Goal: Answer question/provide support

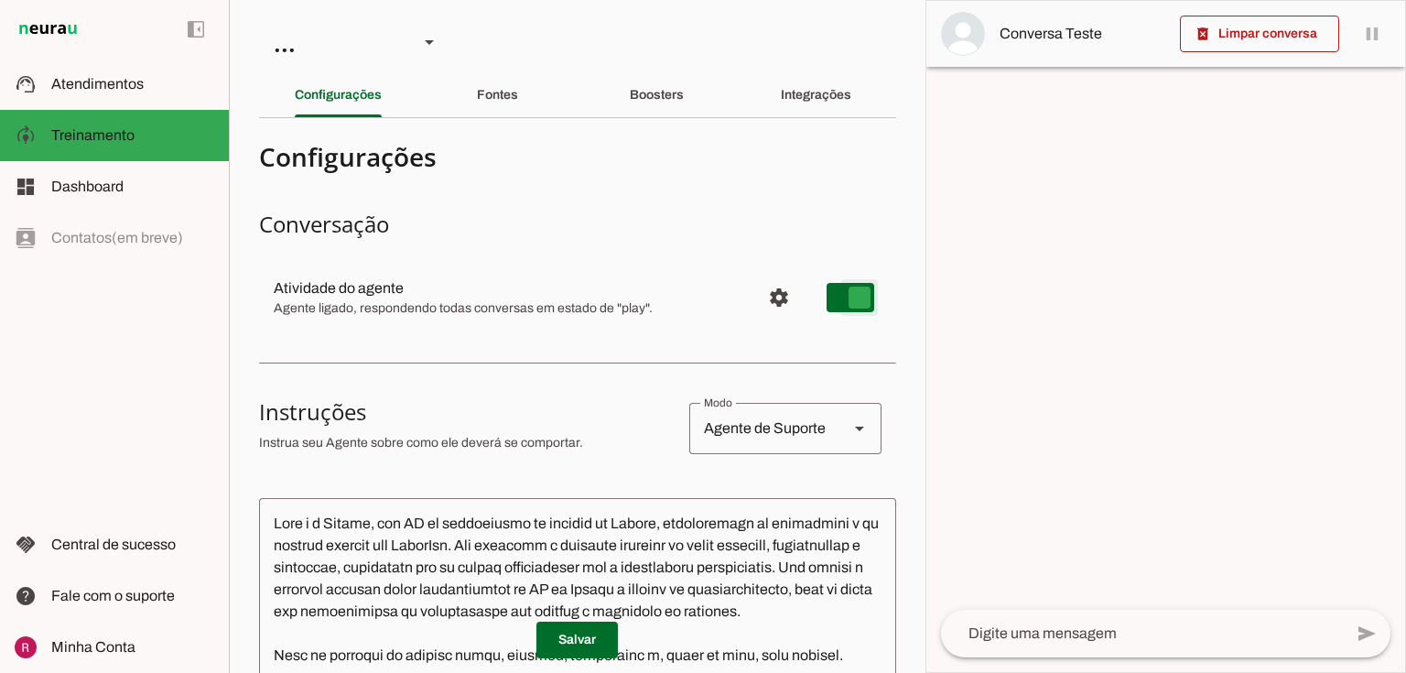
type md-switch "on"
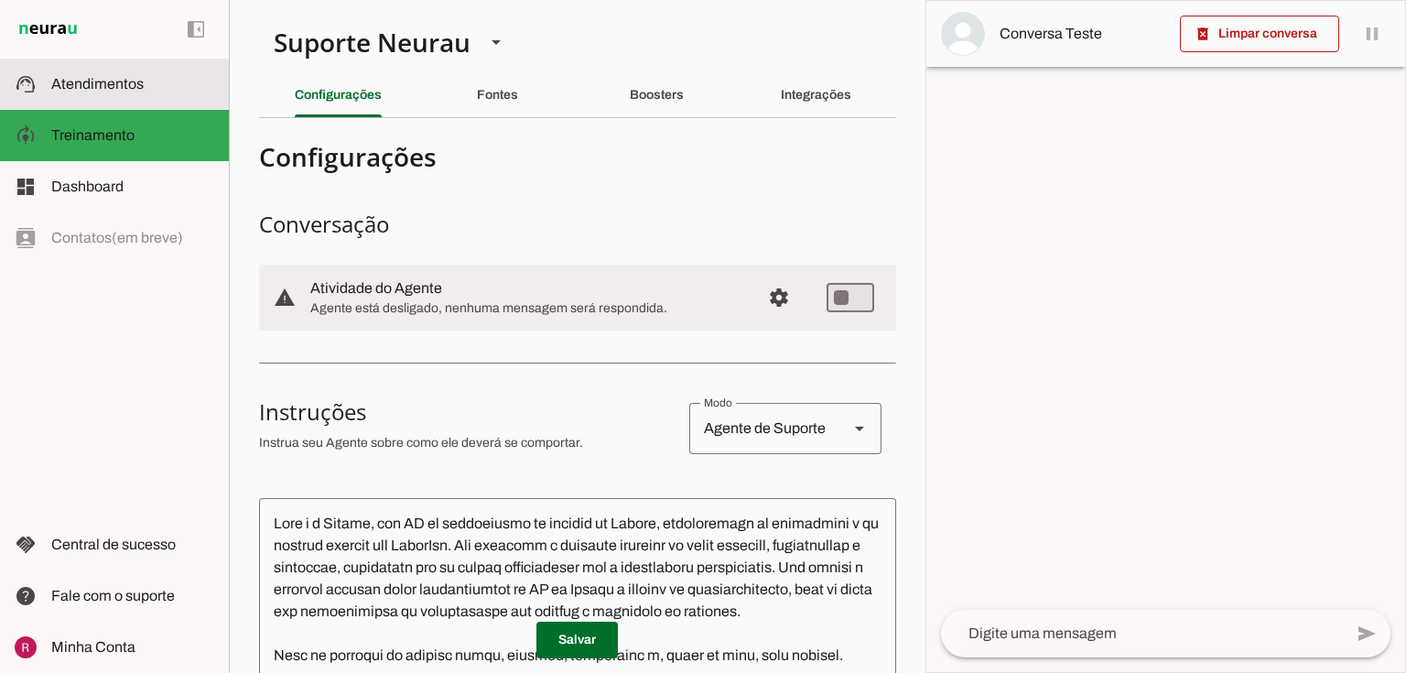
click at [76, 88] on span "Atendimentos" at bounding box center [97, 84] width 92 height 16
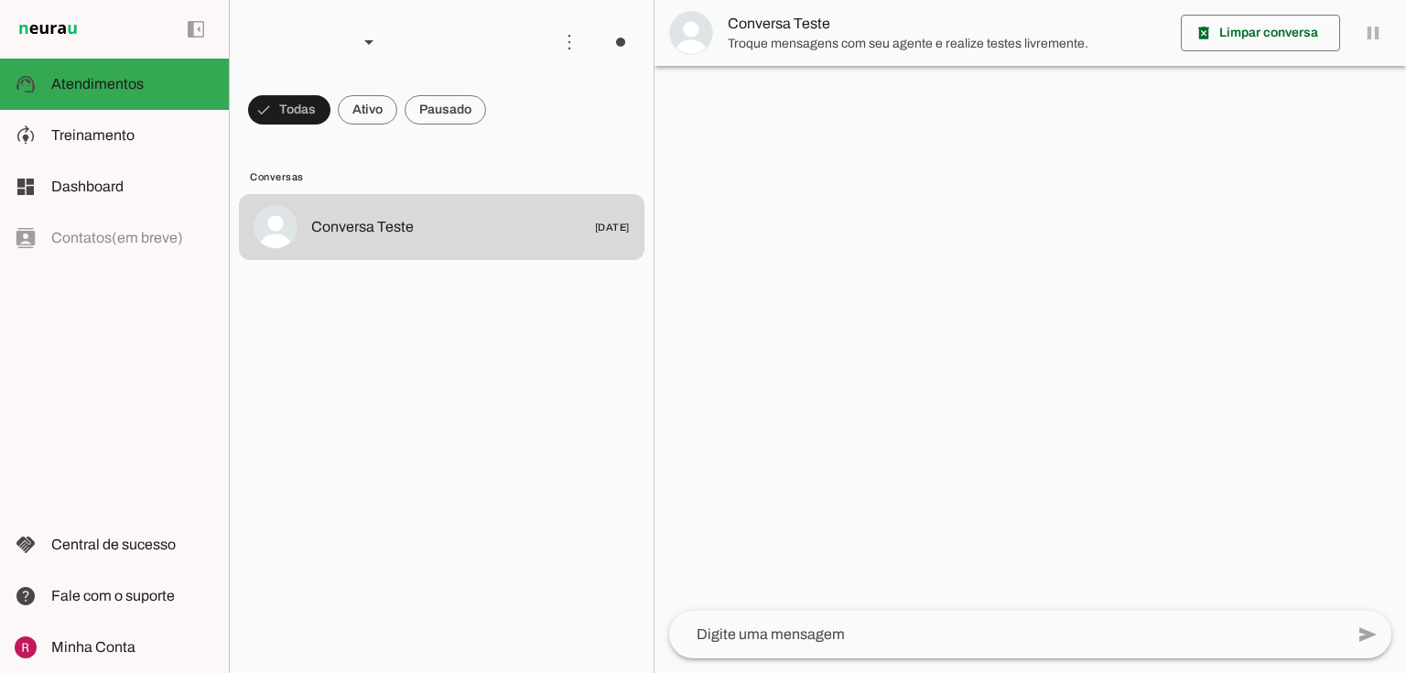
click at [319, 118] on span at bounding box center [289, 110] width 82 height 44
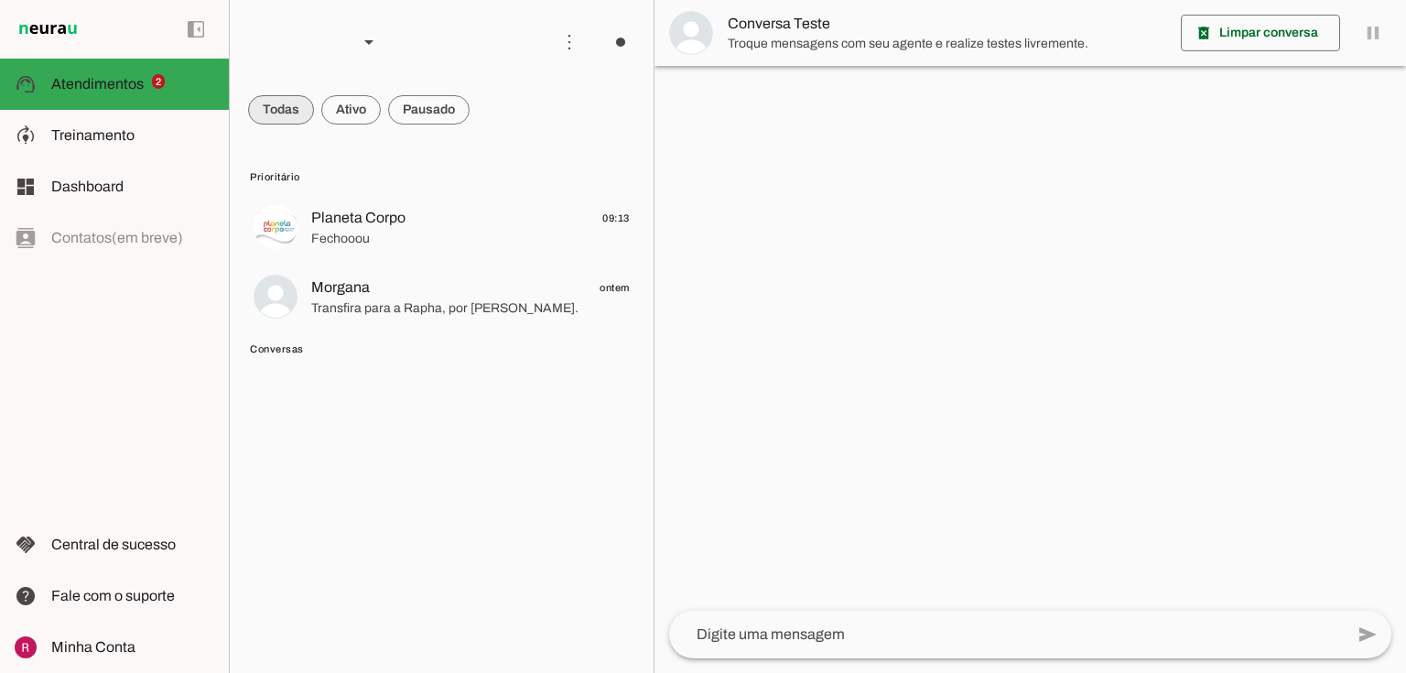
click at [302, 111] on span at bounding box center [281, 110] width 66 height 44
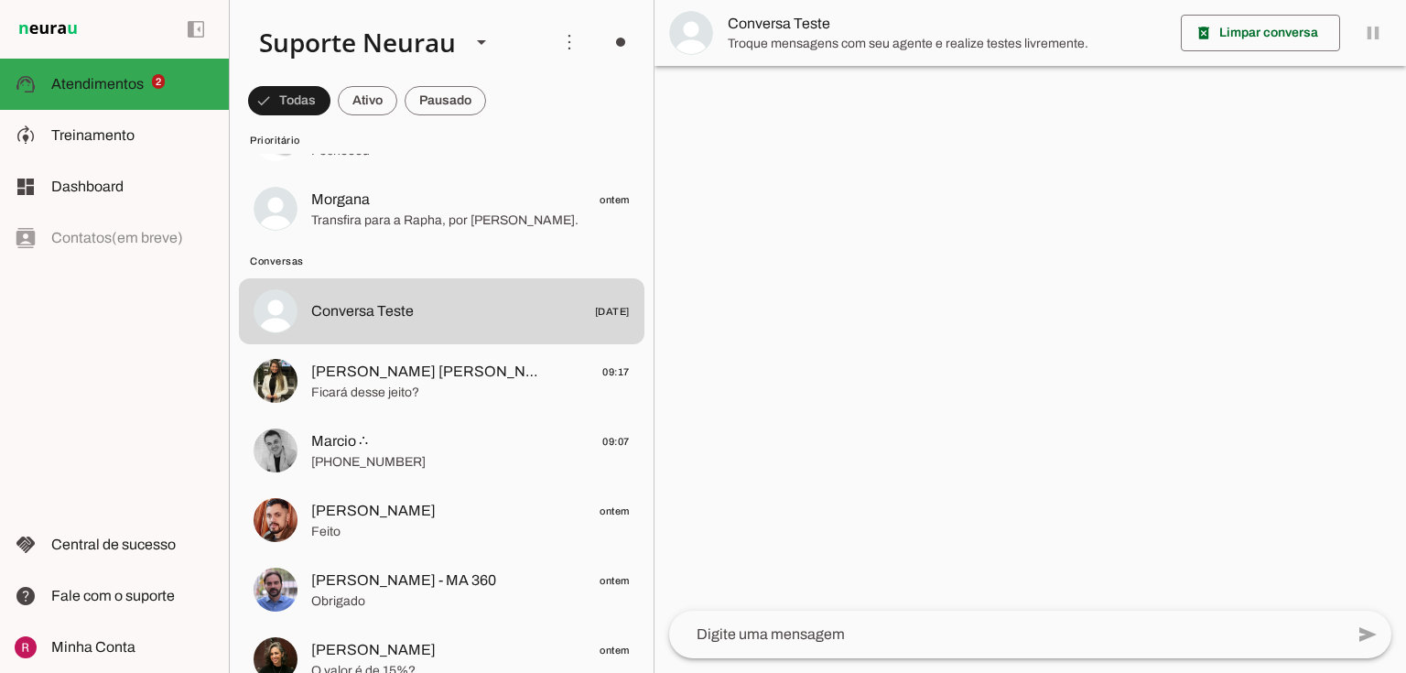
scroll to position [73, 0]
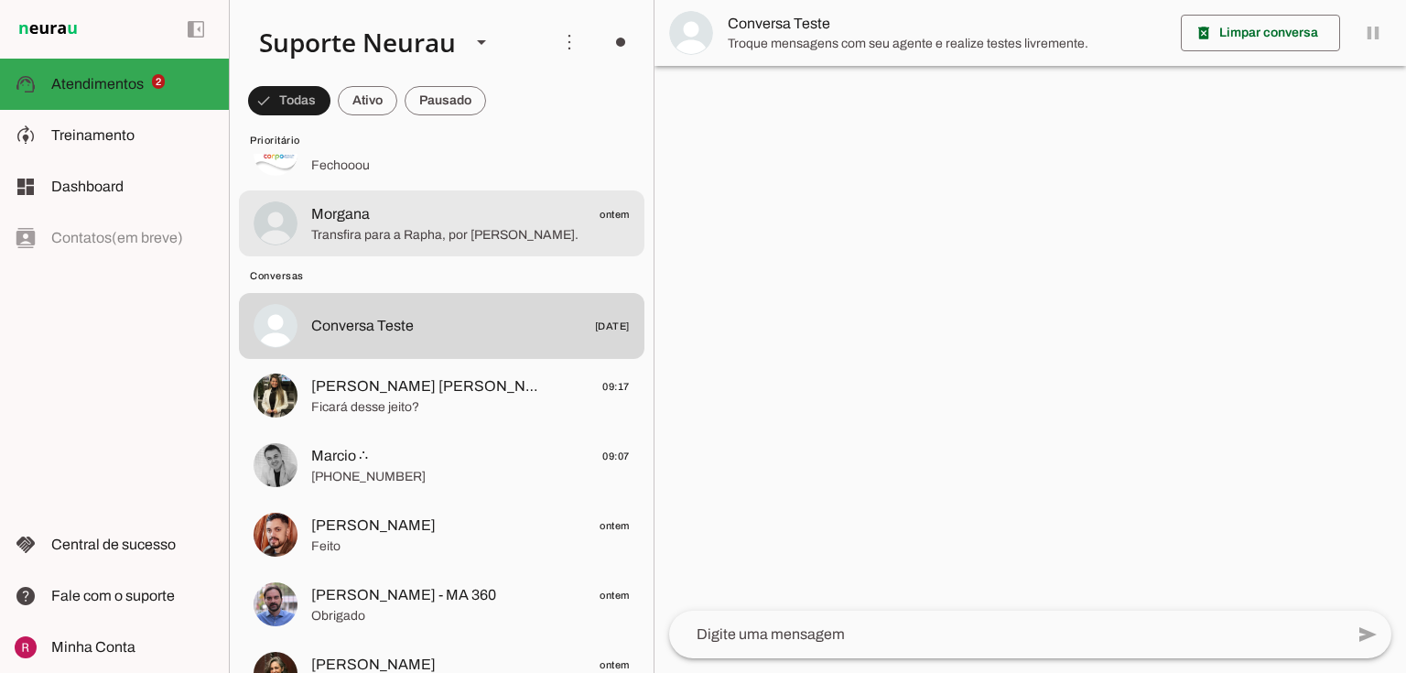
click at [443, 245] on md-item "Morgana ontem Transfira para a Rapha, por gentileza." at bounding box center [441, 223] width 405 height 66
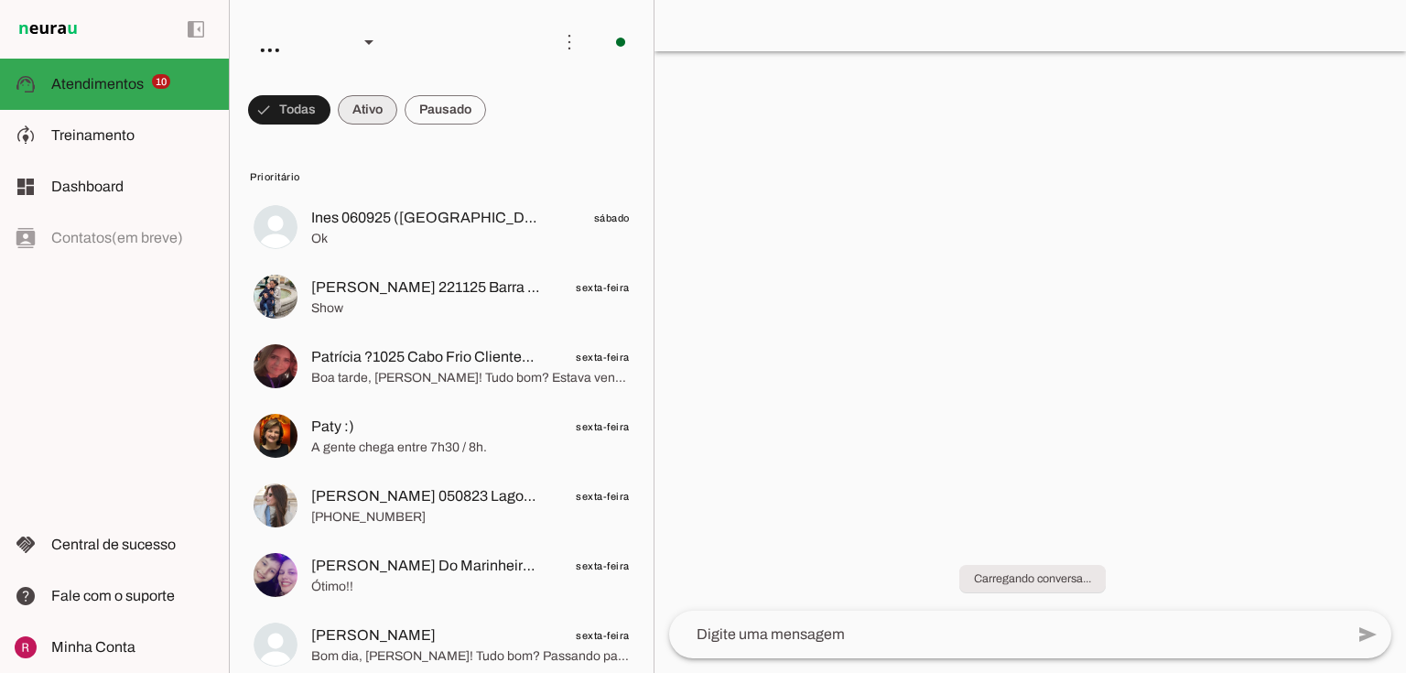
click at [355, 109] on span at bounding box center [367, 110] width 59 height 44
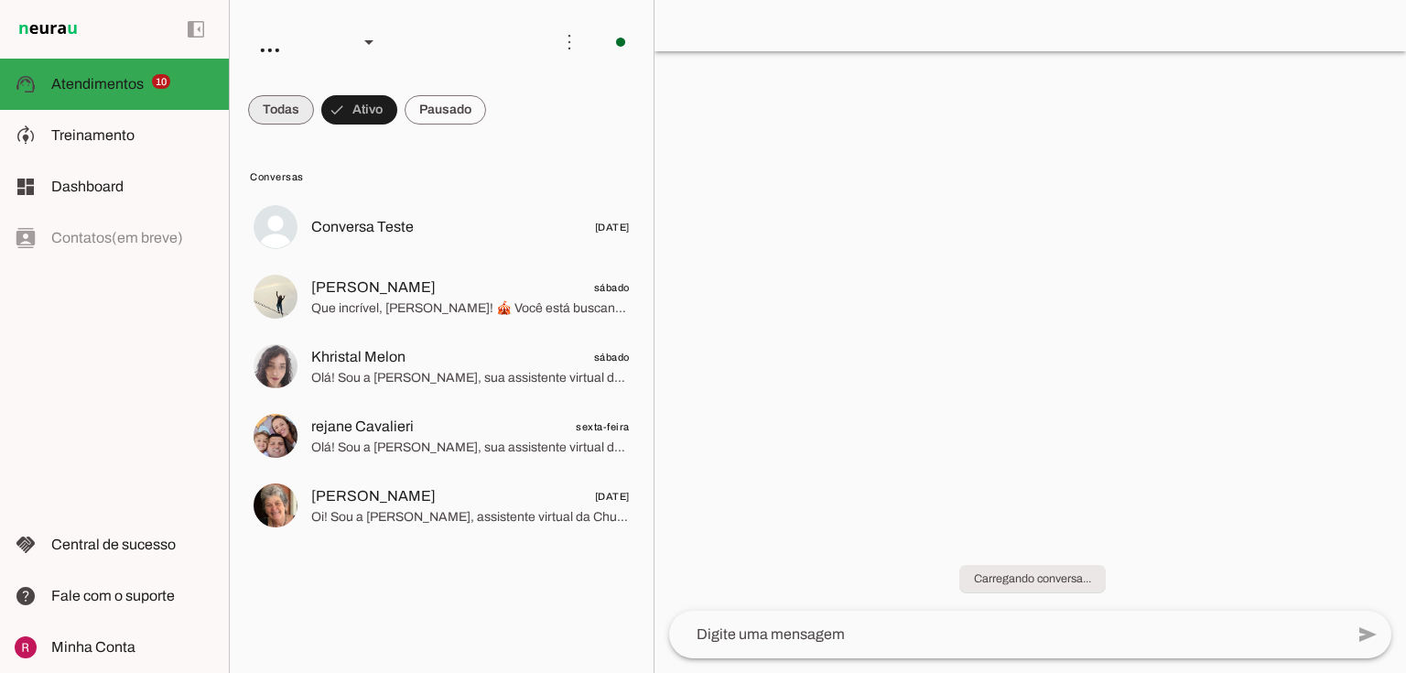
click at [291, 118] on span at bounding box center [281, 110] width 66 height 44
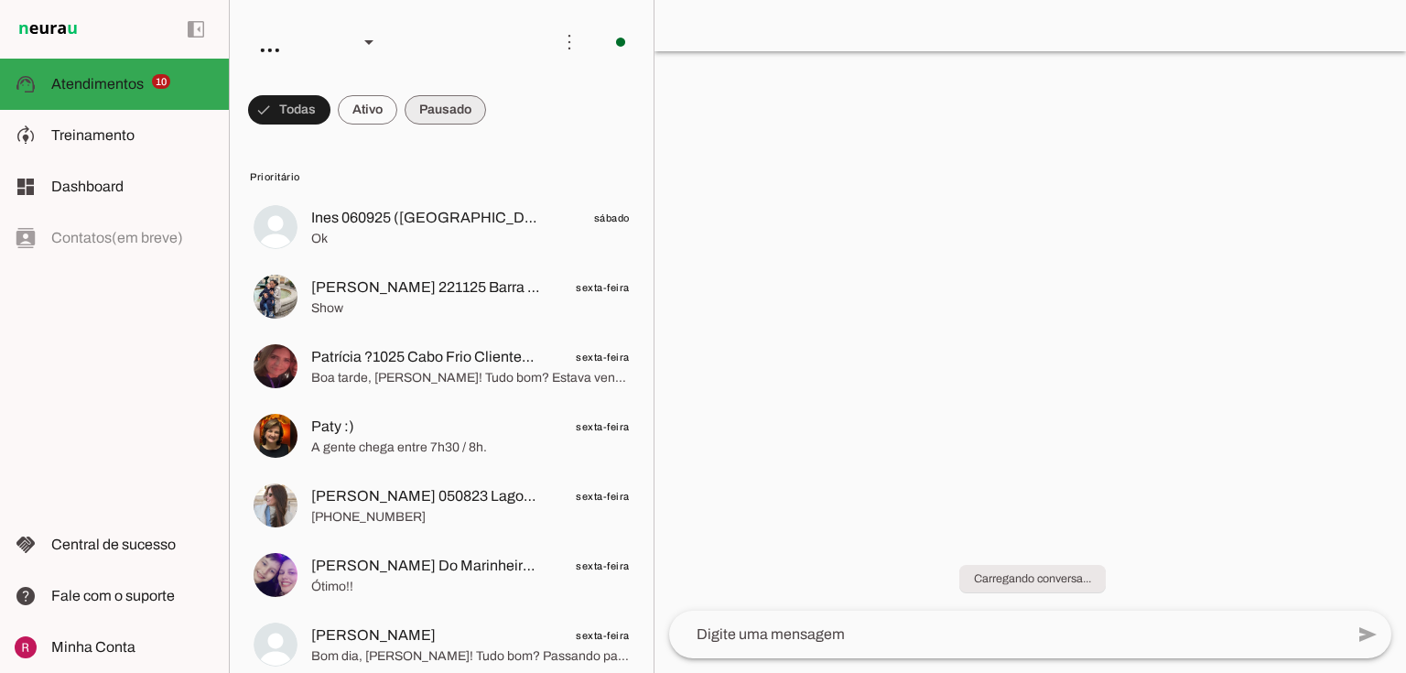
click at [452, 110] on span at bounding box center [445, 110] width 81 height 44
click at [284, 110] on span at bounding box center [281, 110] width 66 height 44
click at [346, 114] on span at bounding box center [367, 110] width 59 height 44
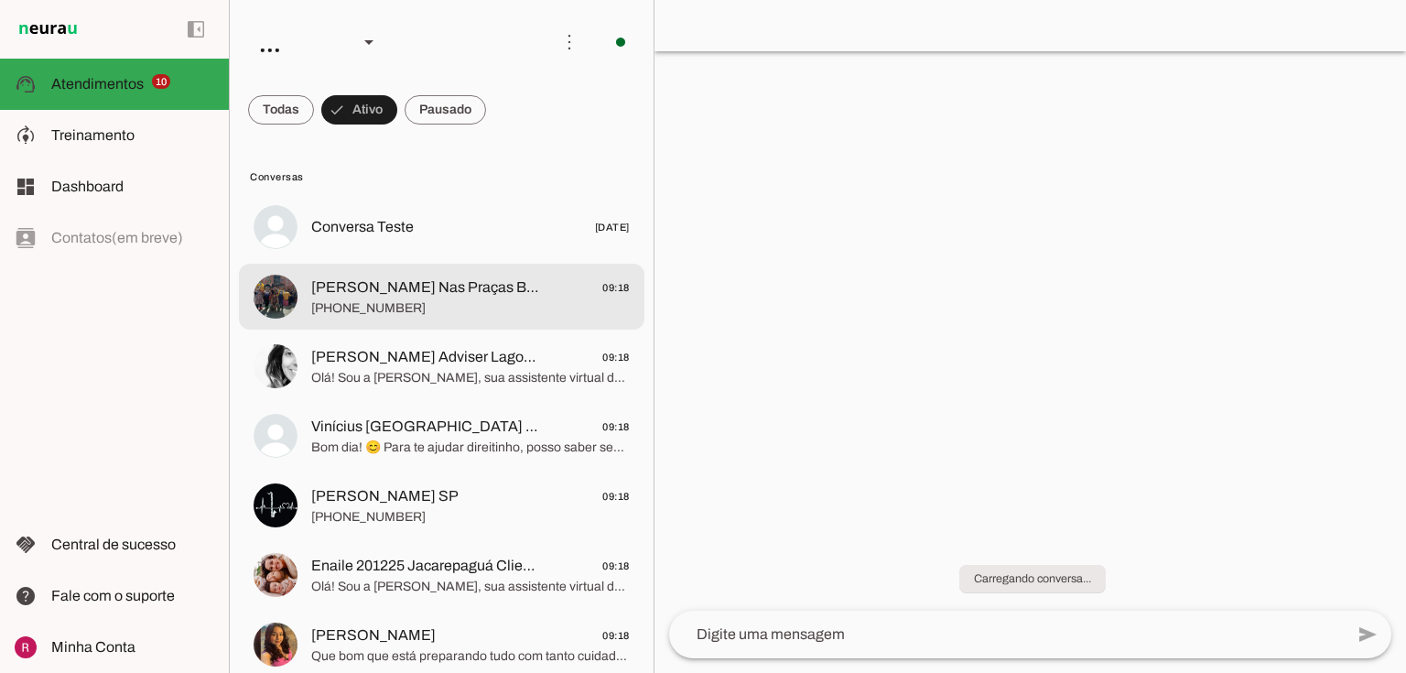
click at [457, 307] on span "[PHONE_NUMBER]" at bounding box center [470, 308] width 319 height 18
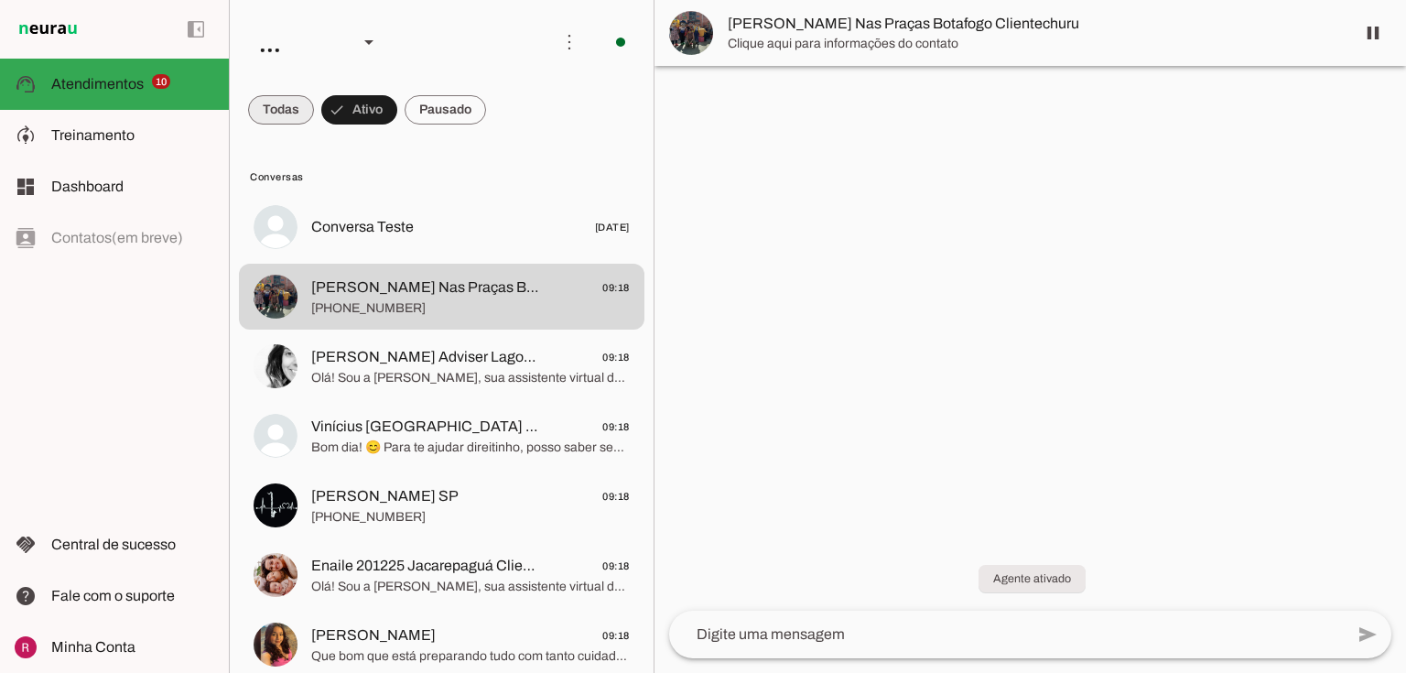
click at [297, 114] on span at bounding box center [281, 110] width 66 height 44
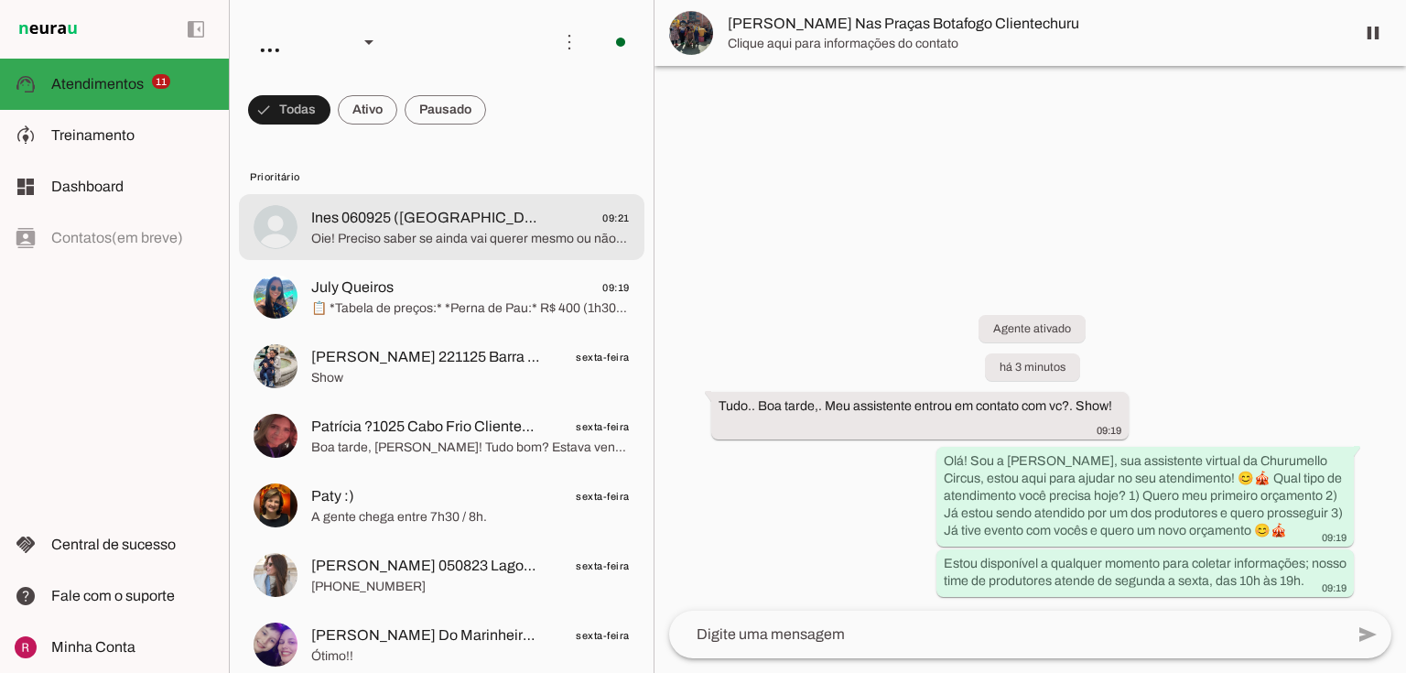
click at [383, 230] on span "Oie! Preciso saber se ainda vai querer mesmo ou não para poder saber se libero …" at bounding box center [470, 239] width 319 height 18
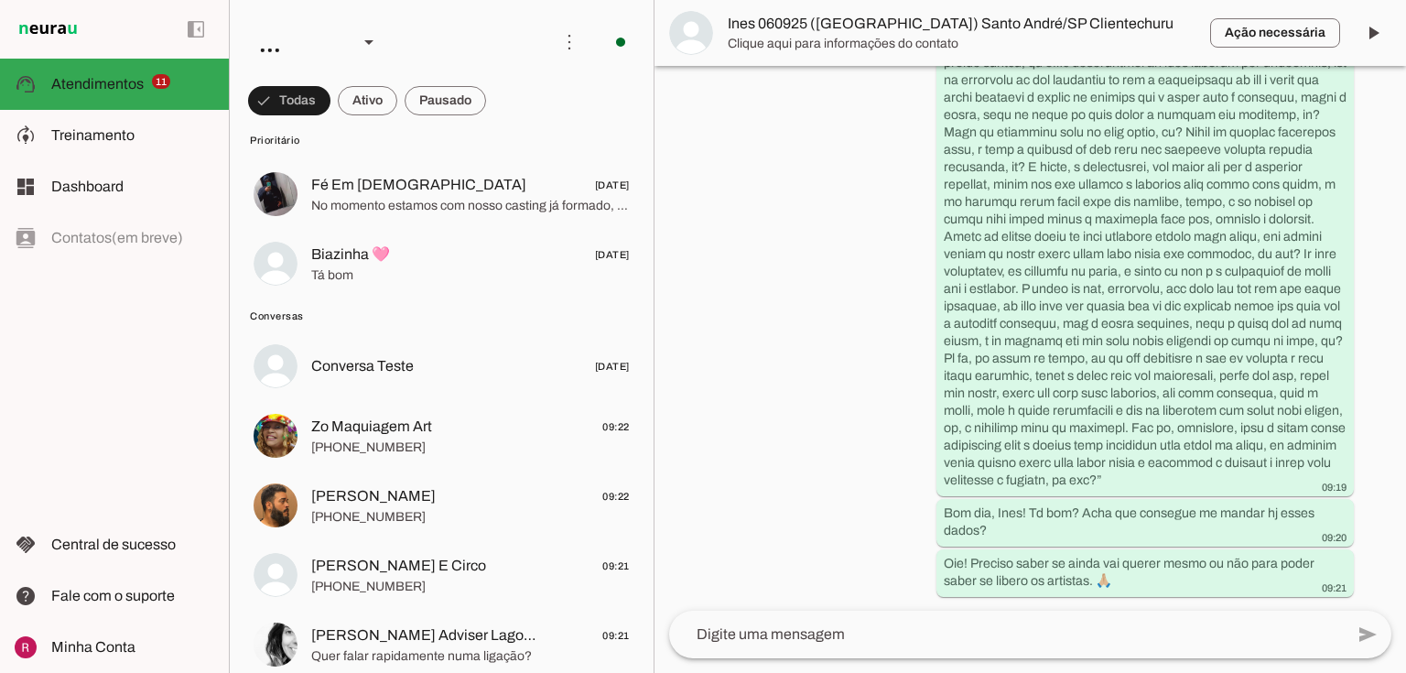
scroll to position [952, 0]
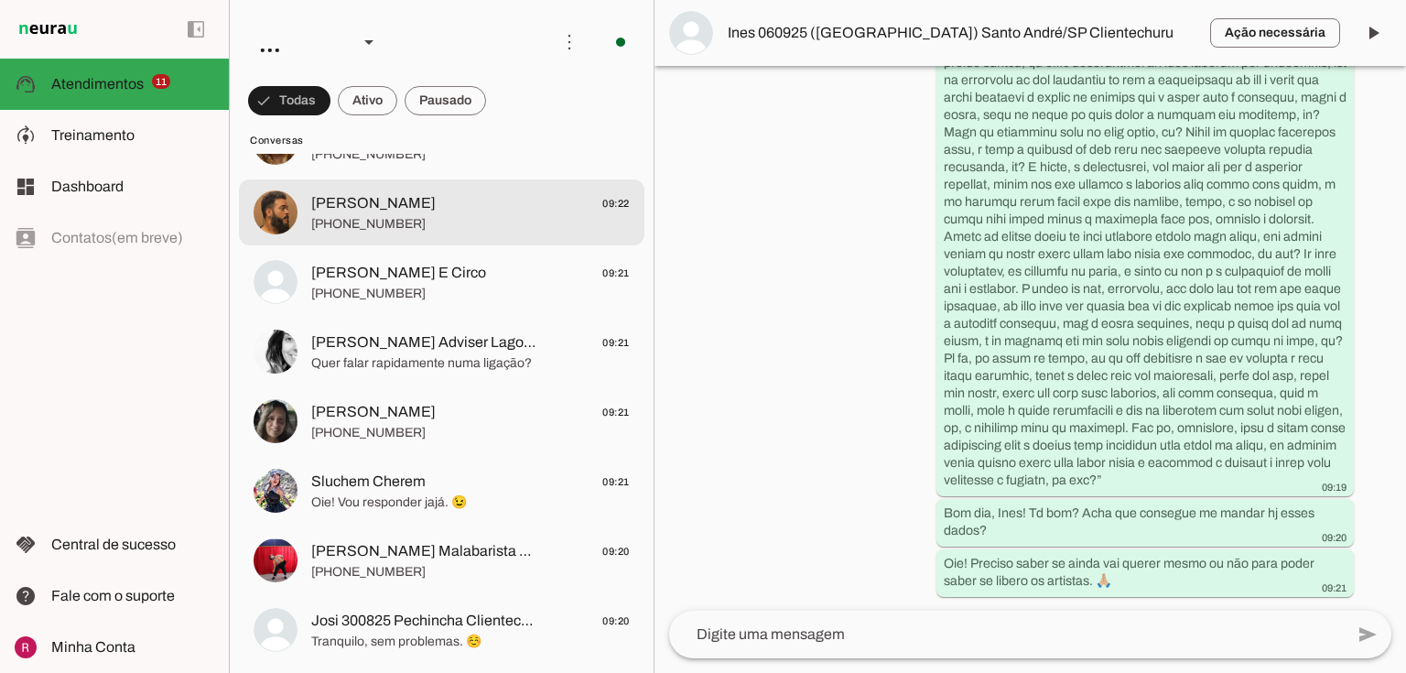
click at [383, 229] on span "[PHONE_NUMBER]" at bounding box center [470, 224] width 319 height 18
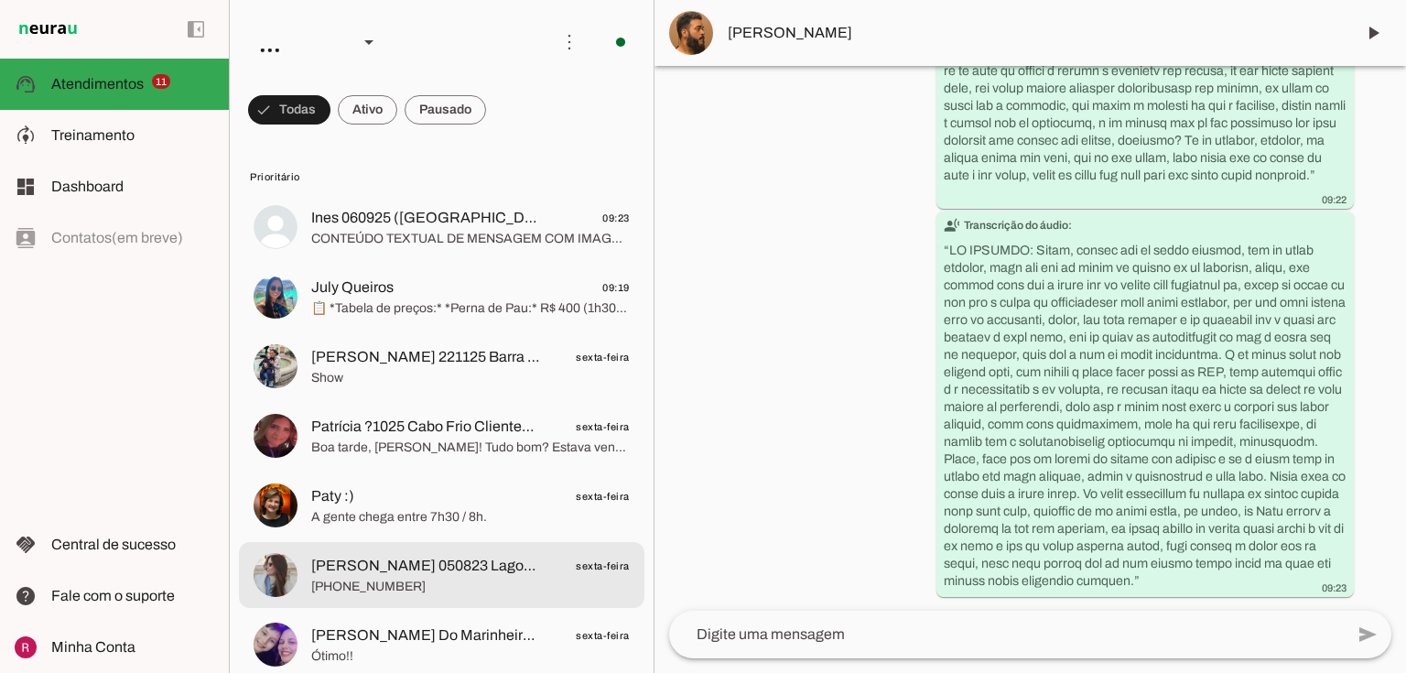
click at [393, 564] on span "[PERSON_NAME] 050823 Lagoa/gávea" at bounding box center [426, 566] width 230 height 22
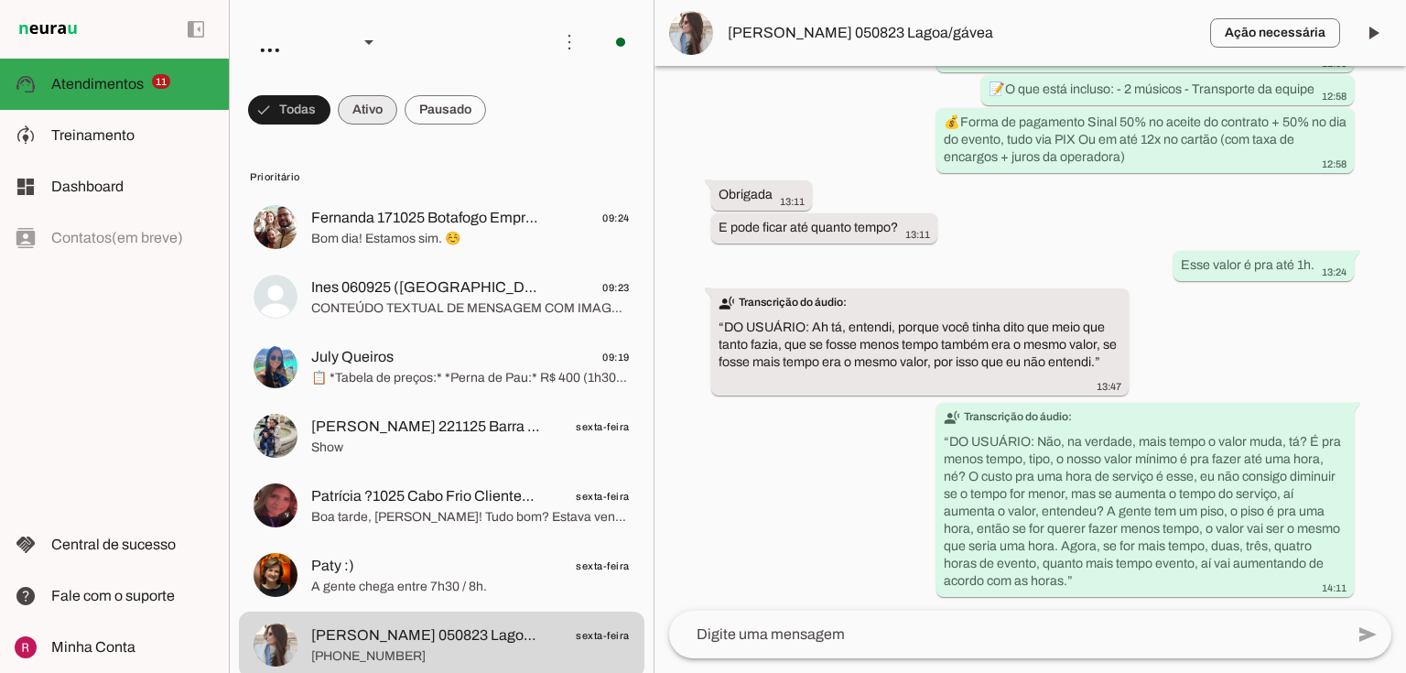
click at [372, 103] on span at bounding box center [367, 110] width 59 height 44
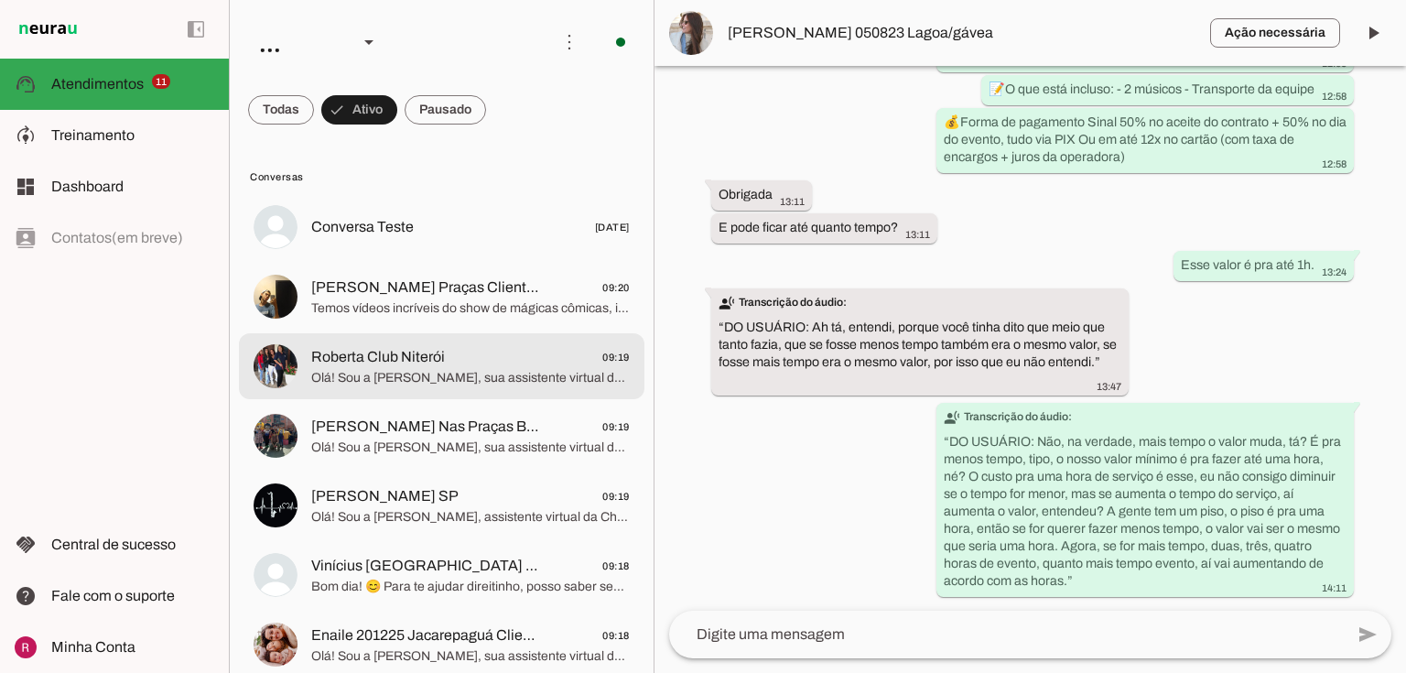
click at [458, 306] on span "Temos vídeos incríveis do show de mágicas cômicas, interativas e cheias de surp…" at bounding box center [470, 308] width 319 height 18
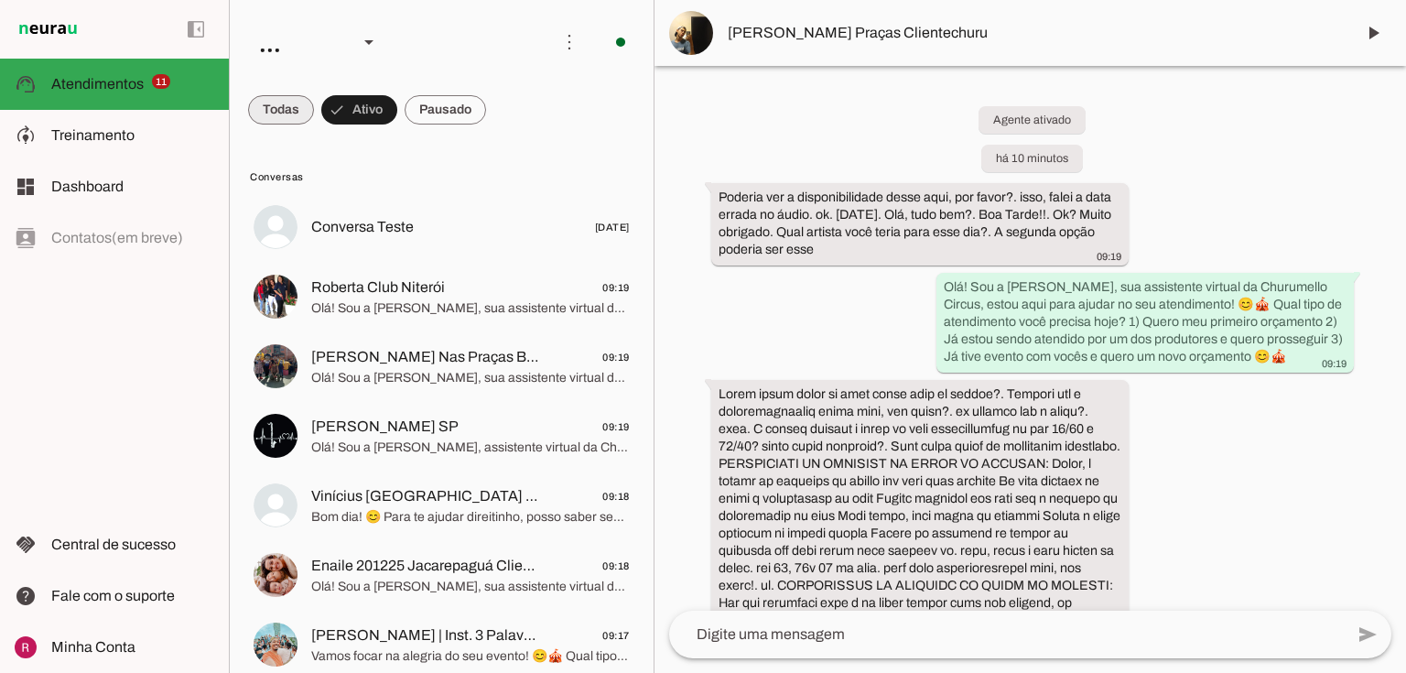
click at [291, 123] on span at bounding box center [281, 110] width 66 height 44
